Goal: Task Accomplishment & Management: Manage account settings

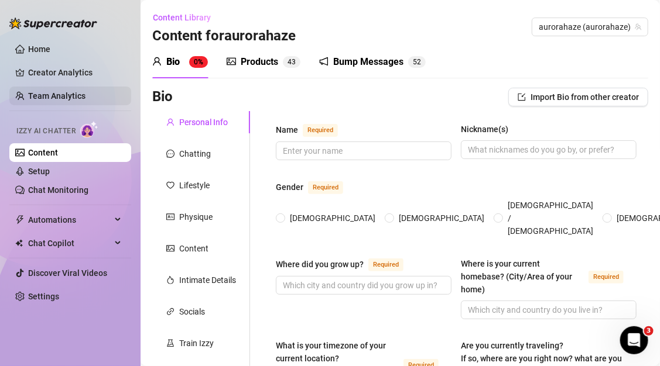
click at [85, 91] on link "Team Analytics" at bounding box center [56, 95] width 57 height 9
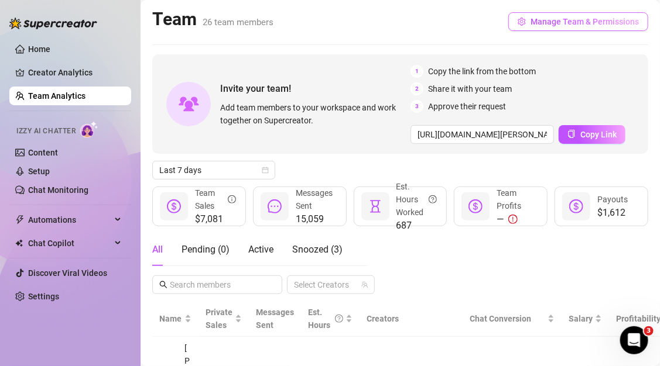
click at [567, 22] on span "Manage Team & Permissions" at bounding box center [584, 21] width 108 height 9
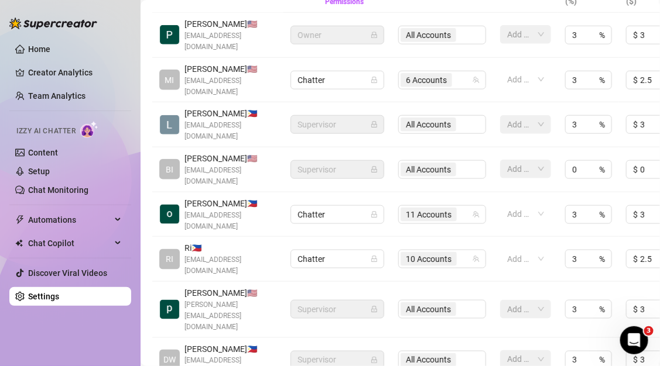
scroll to position [342, 0]
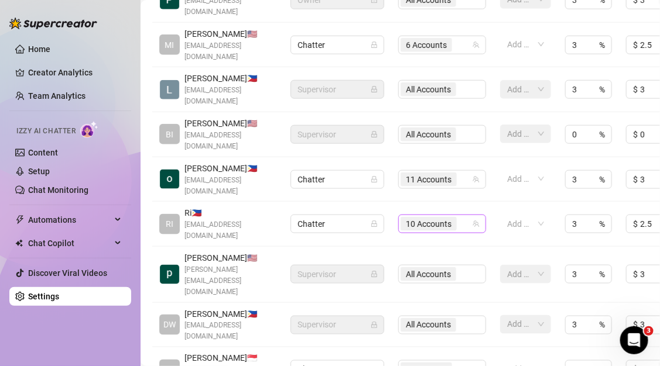
click at [456, 216] on div "10 Accounts" at bounding box center [429, 224] width 59 height 16
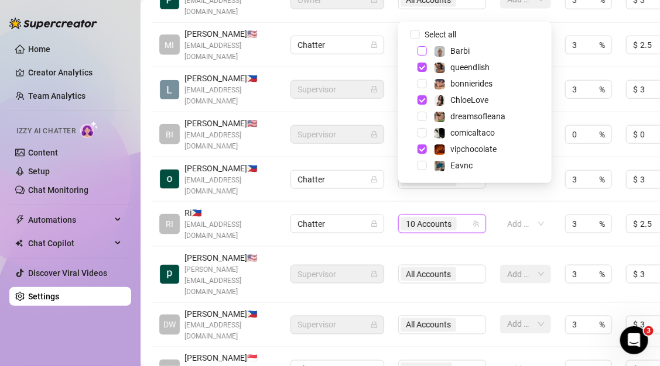
click at [421, 49] on span "Select tree node" at bounding box center [421, 50] width 9 height 9
click at [550, 50] on td "Add or enter new" at bounding box center [525, 45] width 65 height 45
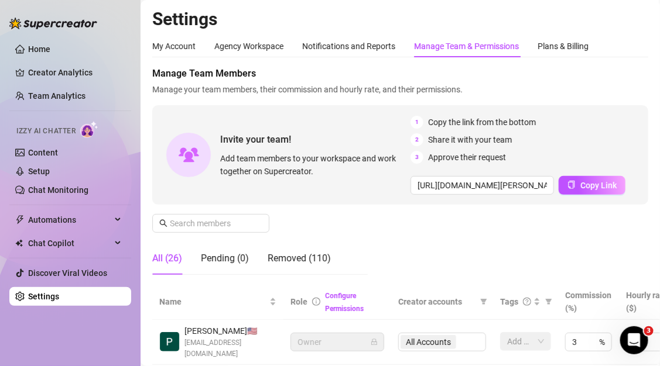
scroll to position [18, 0]
